Goal: Transaction & Acquisition: Book appointment/travel/reservation

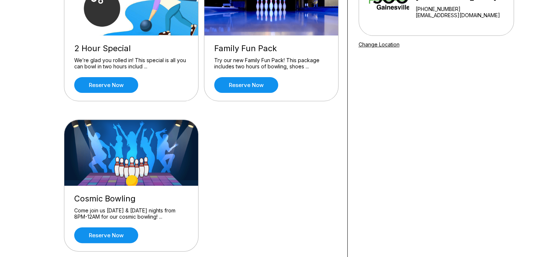
scroll to position [37, 0]
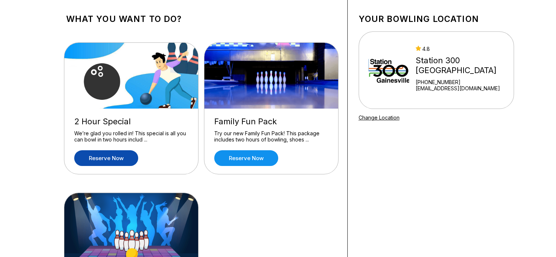
click at [105, 158] on link "Reserve now" at bounding box center [106, 158] width 64 height 16
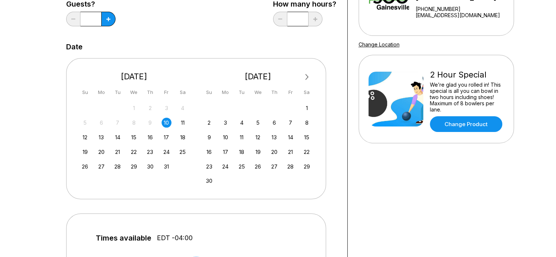
scroll to position [146, 0]
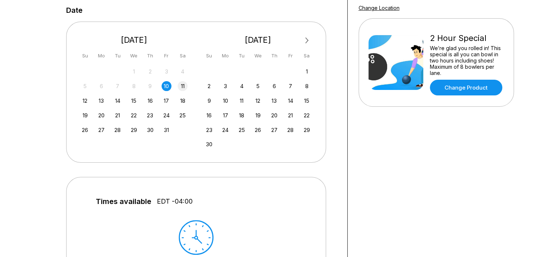
click at [185, 87] on div "11" at bounding box center [183, 86] width 10 height 10
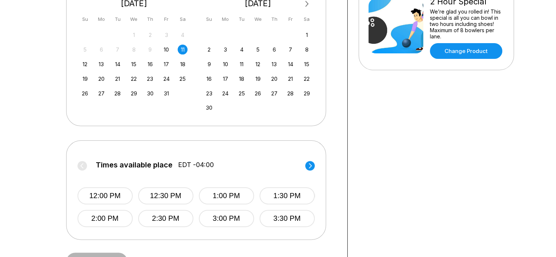
scroll to position [219, 0]
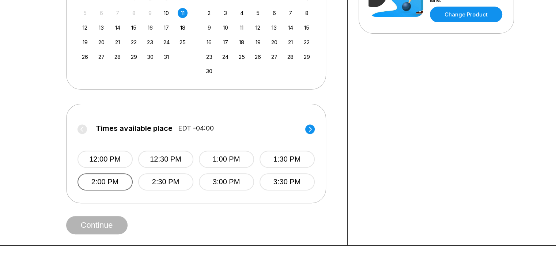
click at [114, 178] on button "2:00 PM" at bounding box center [105, 181] width 55 height 17
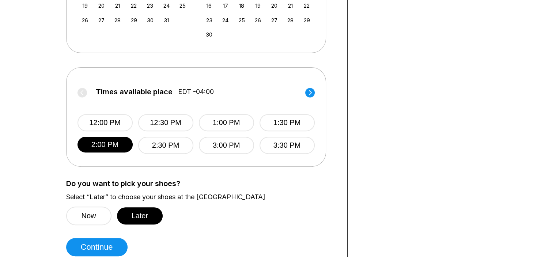
scroll to position [293, 0]
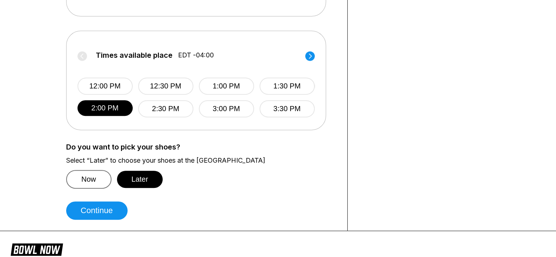
click at [87, 178] on button "Now" at bounding box center [88, 179] width 45 height 19
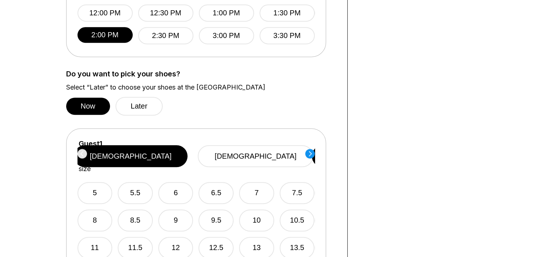
scroll to position [402, 0]
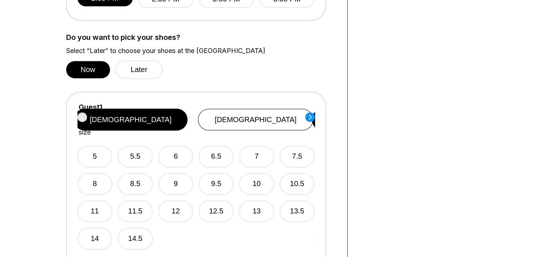
click at [276, 114] on button "[DEMOGRAPHIC_DATA]" at bounding box center [256, 120] width 116 height 22
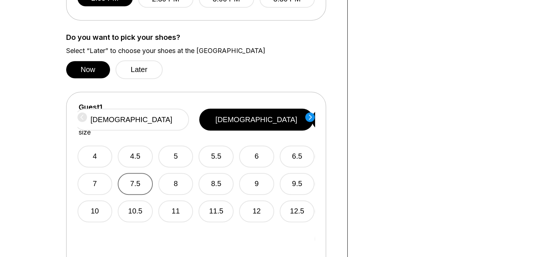
click at [134, 173] on button "7.5" at bounding box center [135, 184] width 35 height 22
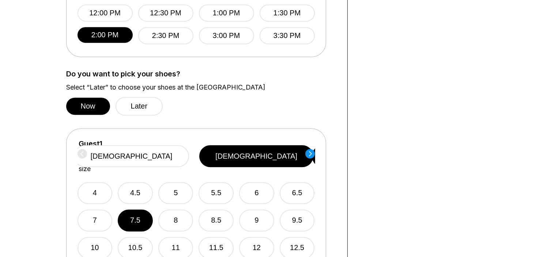
click at [310, 152] on icon at bounding box center [310, 153] width 3 height 5
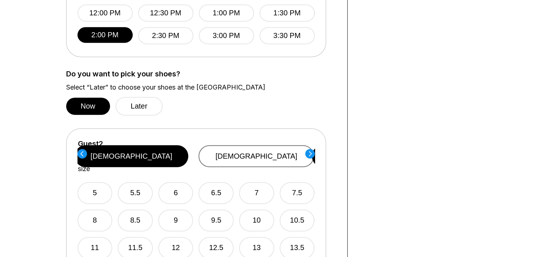
click at [253, 145] on button "[DEMOGRAPHIC_DATA]" at bounding box center [257, 156] width 116 height 22
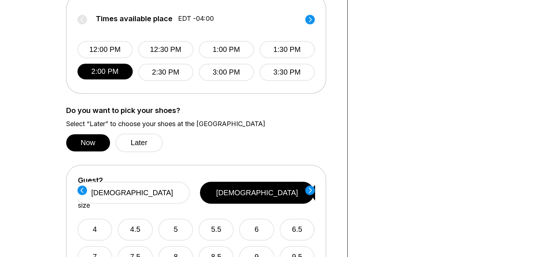
scroll to position [512, 0]
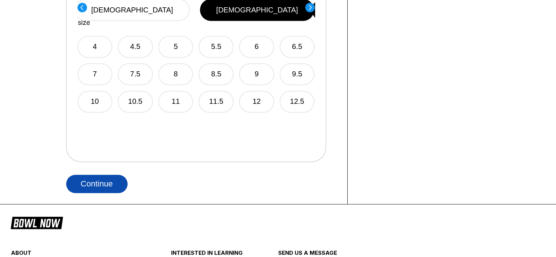
click at [111, 185] on button "Continue" at bounding box center [96, 184] width 61 height 18
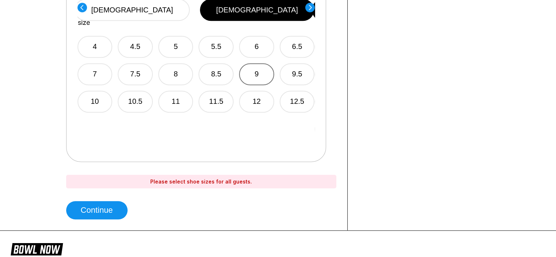
click at [256, 63] on button "9" at bounding box center [256, 74] width 35 height 22
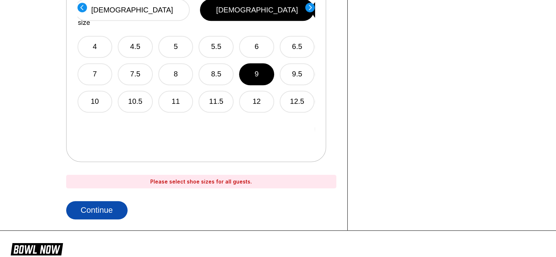
click at [90, 211] on button "Continue" at bounding box center [96, 210] width 61 height 18
click at [104, 202] on button "Continue" at bounding box center [96, 210] width 61 height 18
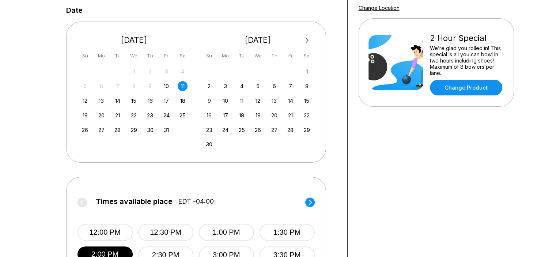
scroll to position [0, 0]
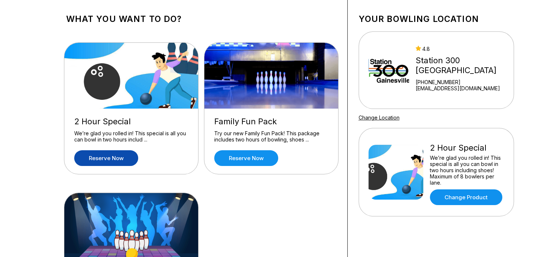
scroll to position [73, 0]
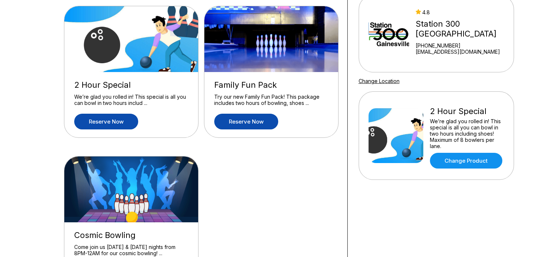
click at [249, 120] on link "Reserve now" at bounding box center [246, 122] width 64 height 16
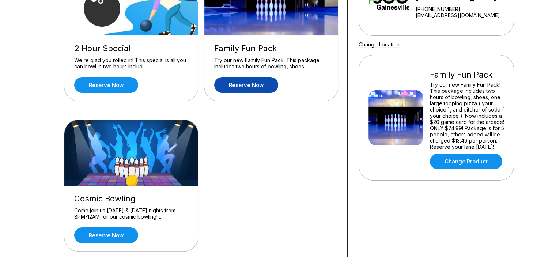
scroll to position [146, 0]
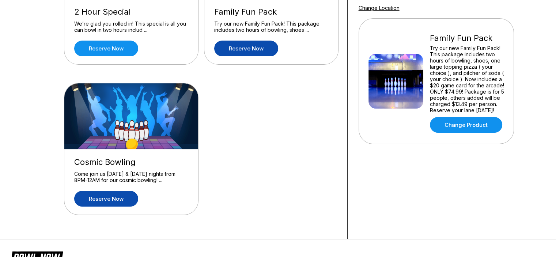
click at [109, 202] on link "Reserve now" at bounding box center [106, 199] width 64 height 16
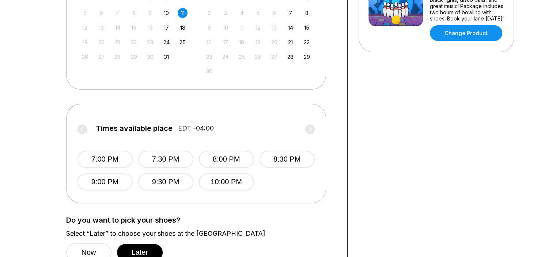
scroll to position [256, 0]
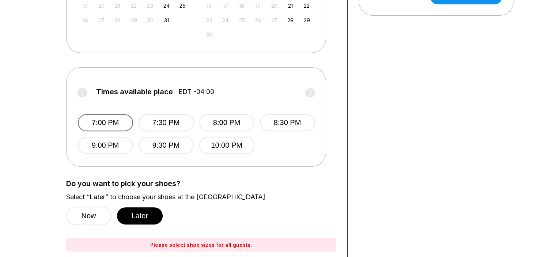
click at [98, 124] on button "7:00 PM" at bounding box center [105, 122] width 55 height 17
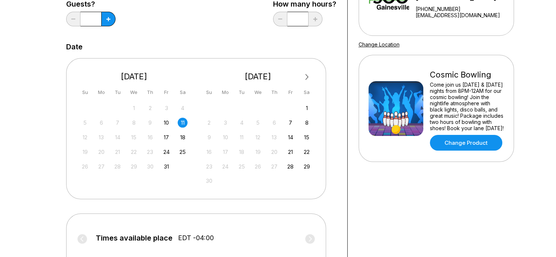
click at [178, 123] on div "11" at bounding box center [183, 123] width 10 height 10
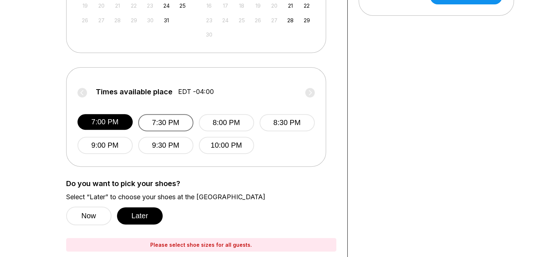
click at [157, 124] on button "7:30 PM" at bounding box center [165, 122] width 55 height 17
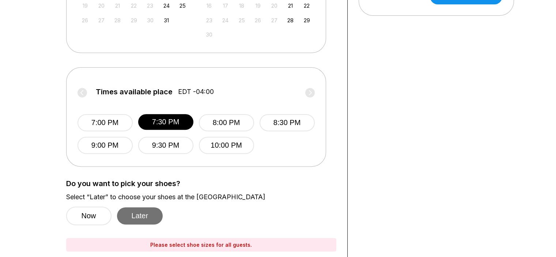
click at [141, 217] on button "Later" at bounding box center [140, 215] width 46 height 17
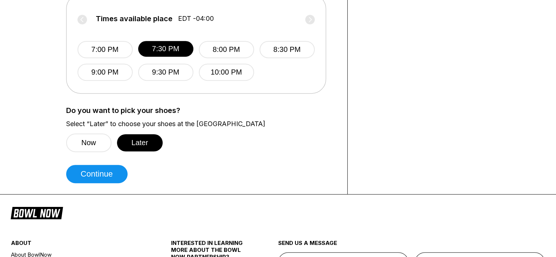
scroll to position [366, 0]
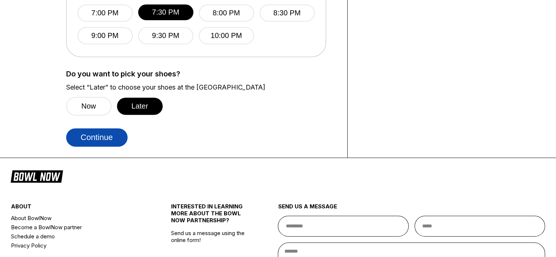
click at [102, 133] on button "Continue" at bounding box center [96, 137] width 61 height 18
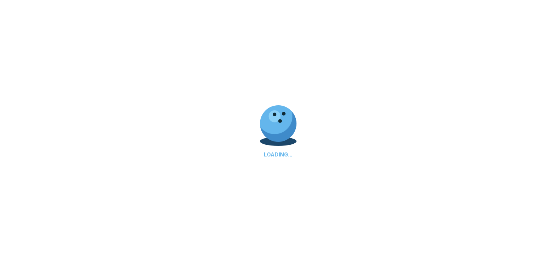
select select "**"
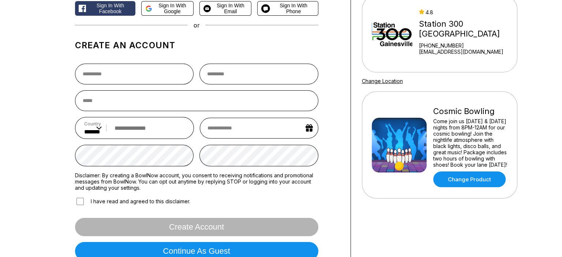
scroll to position [110, 0]
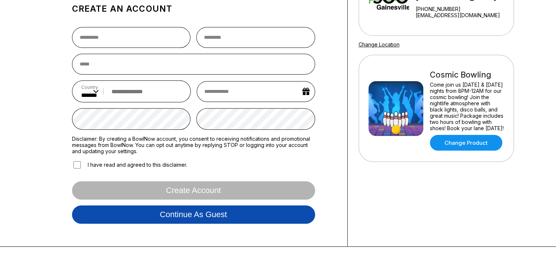
click at [203, 215] on button "Continue as guest" at bounding box center [193, 215] width 243 height 18
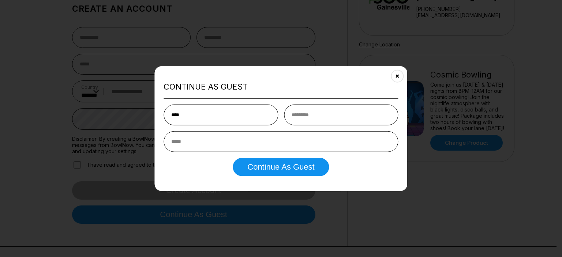
type input "****"
type input "*"
type input "**********"
drag, startPoint x: 192, startPoint y: 112, endPoint x: 158, endPoint y: 119, distance: 35.4
click at [158, 119] on div "**********" at bounding box center [280, 128] width 253 height 125
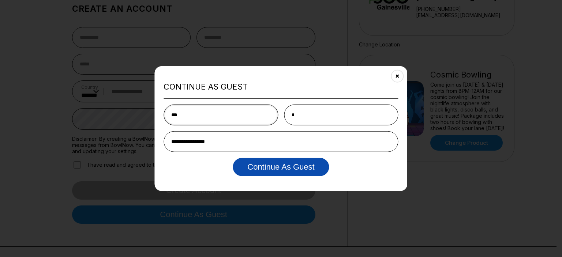
type input "***"
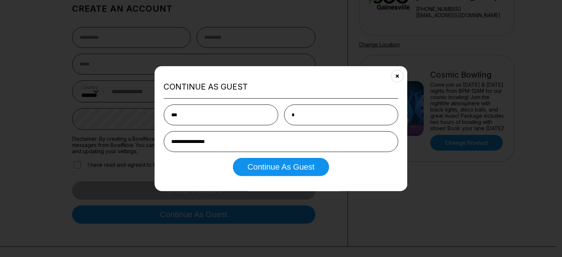
click at [258, 171] on button "Continue as Guest" at bounding box center [281, 167] width 96 height 18
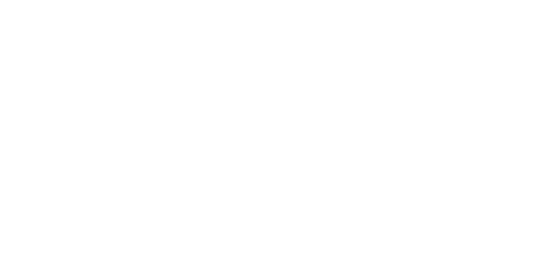
scroll to position [0, 0]
